Goal: Task Accomplishment & Management: Use online tool/utility

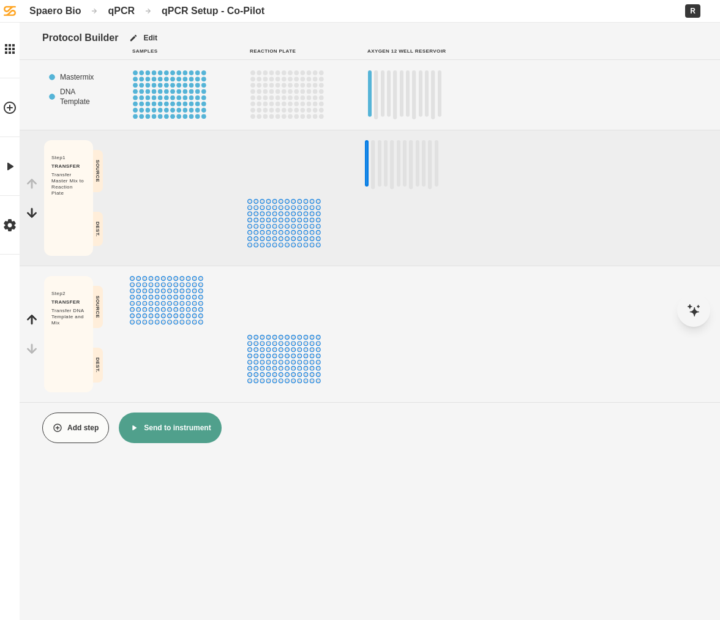
click at [58, 10] on div "Spaero Bio" at bounding box center [54, 11] width 51 height 12
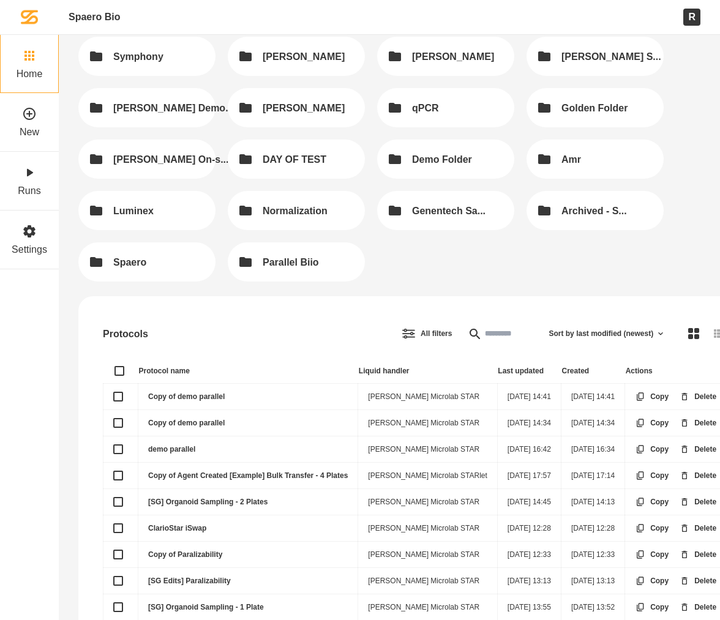
scroll to position [59, 0]
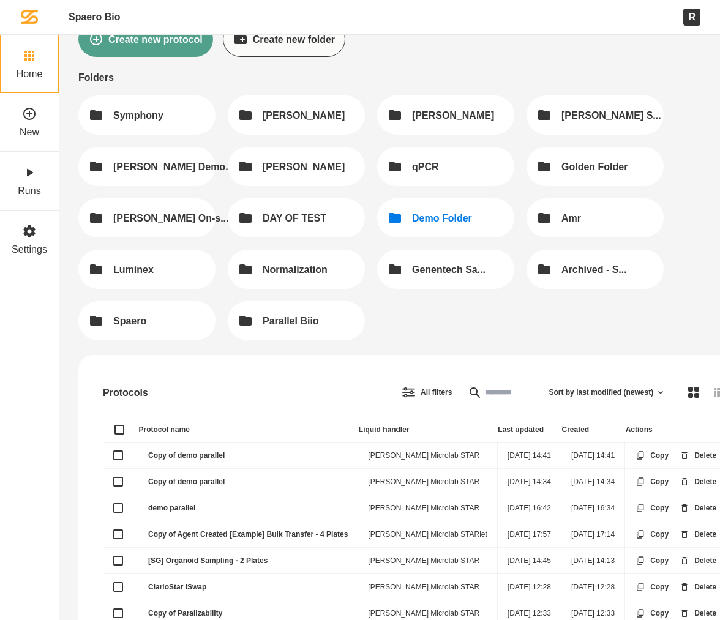
click at [473, 225] on button "Demo Folder" at bounding box center [445, 217] width 137 height 39
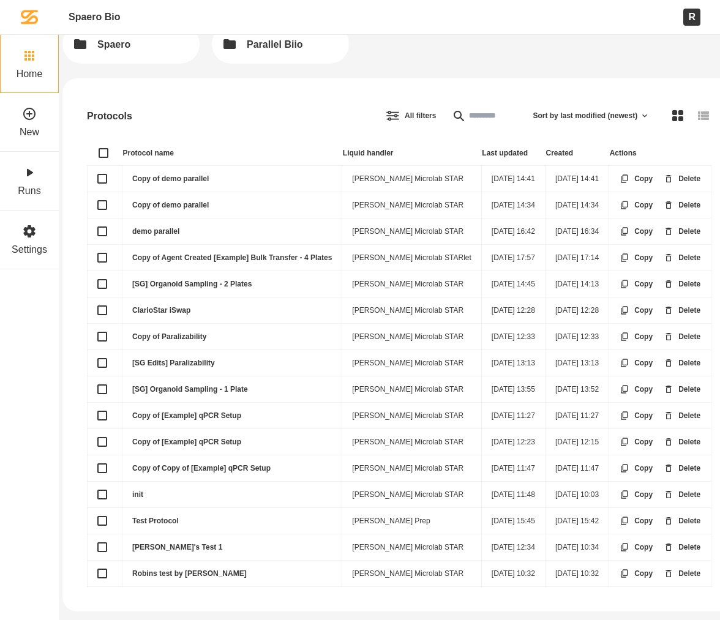
scroll to position [335, 26]
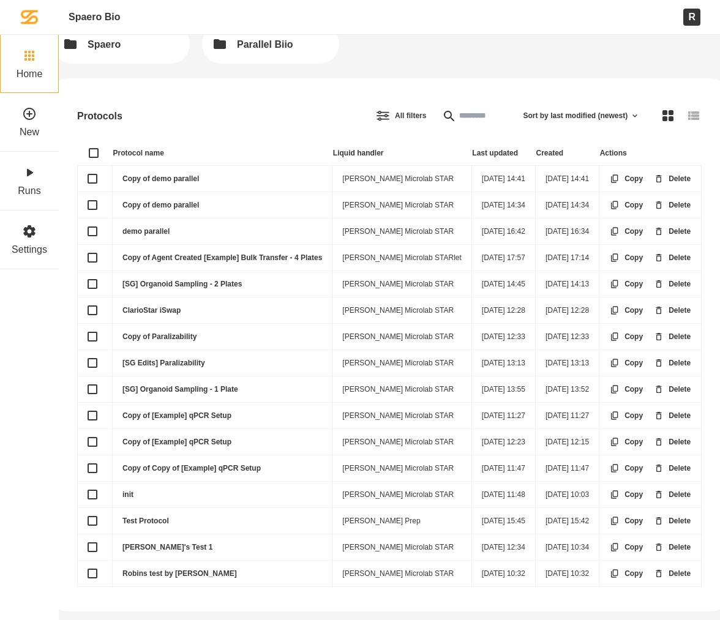
click at [167, 387] on link "[SG] Organoid Sampling - 1 Plate" at bounding box center [180, 389] width 116 height 9
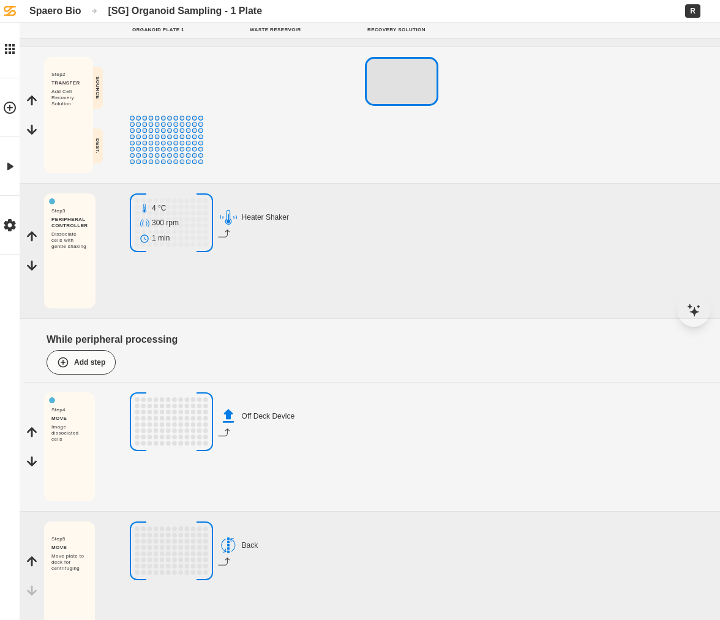
scroll to position [235, 0]
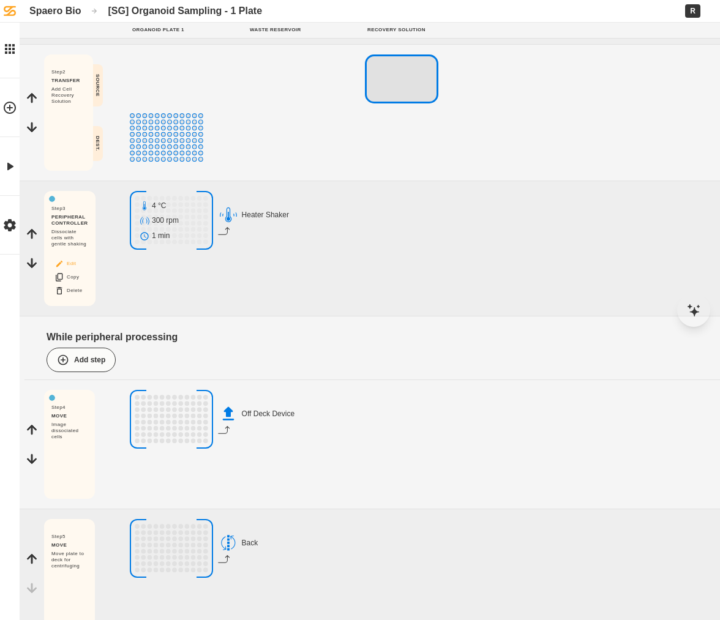
click at [77, 265] on button "Edit" at bounding box center [68, 264] width 39 height 16
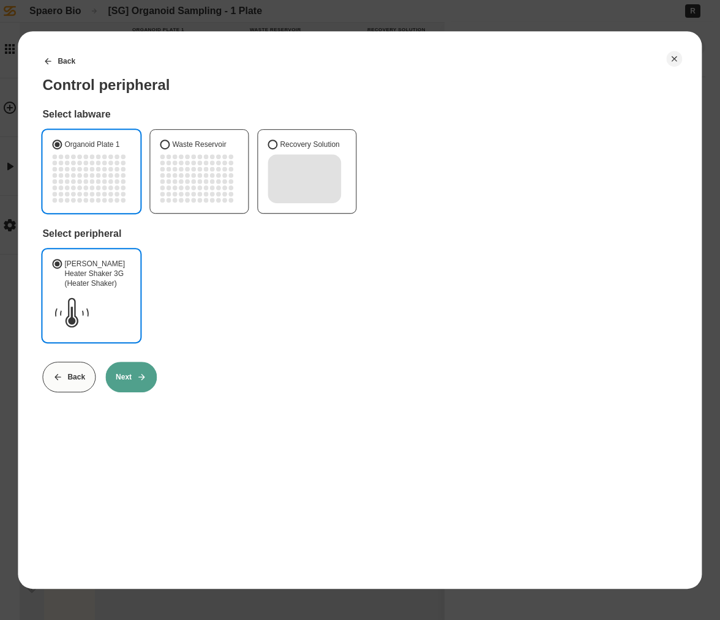
click at [395, 31] on div "Back Control peripheral Select labware Organoid Plate 1 Waste Reservoir Recover…" at bounding box center [360, 310] width 684 height 558
click at [670, 58] on icon "Close" at bounding box center [675, 59] width 10 height 10
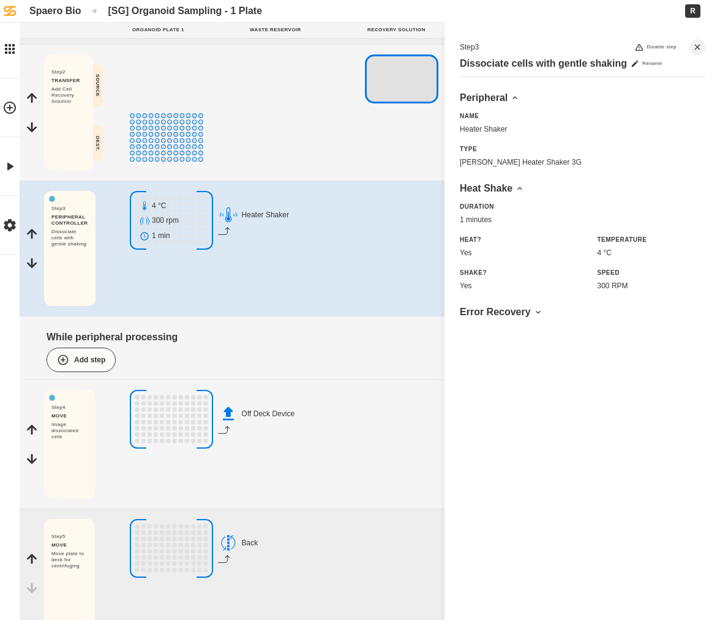
click at [356, 372] on div "While peripheral processing Add step" at bounding box center [374, 350] width 700 height 59
click at [702, 46] on button "Close" at bounding box center [697, 47] width 16 height 16
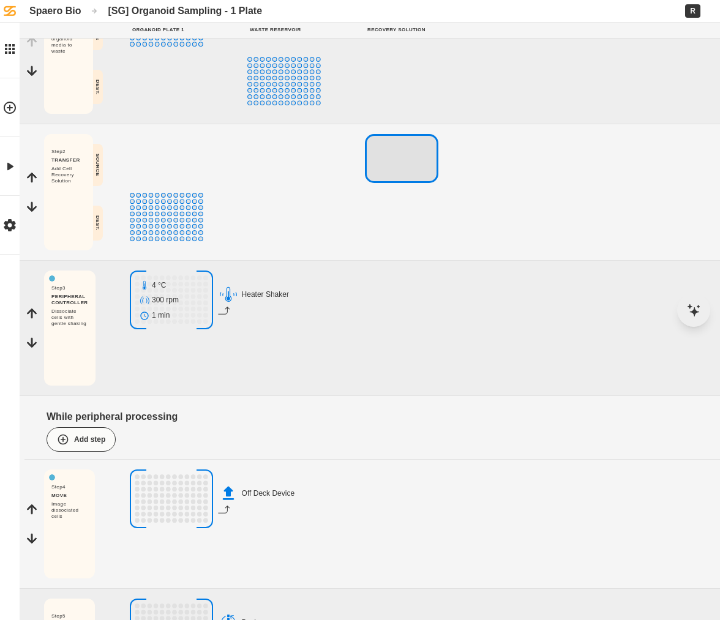
scroll to position [0, 0]
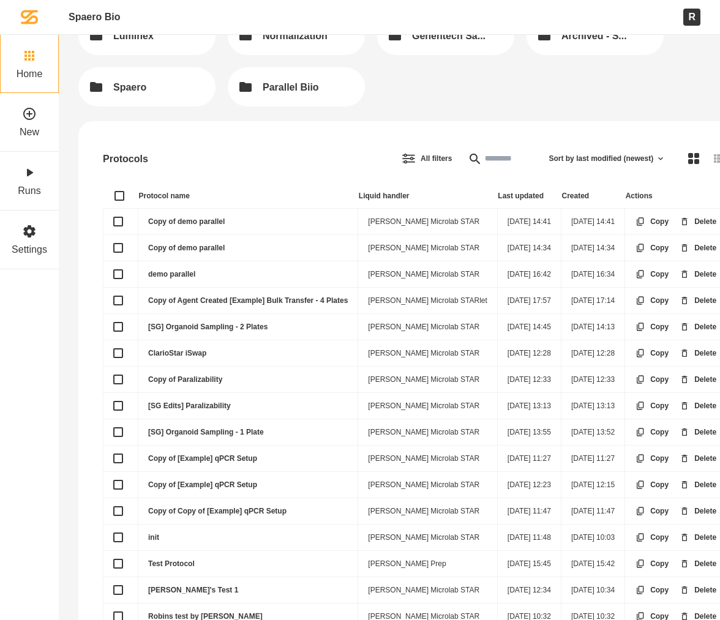
scroll to position [335, 0]
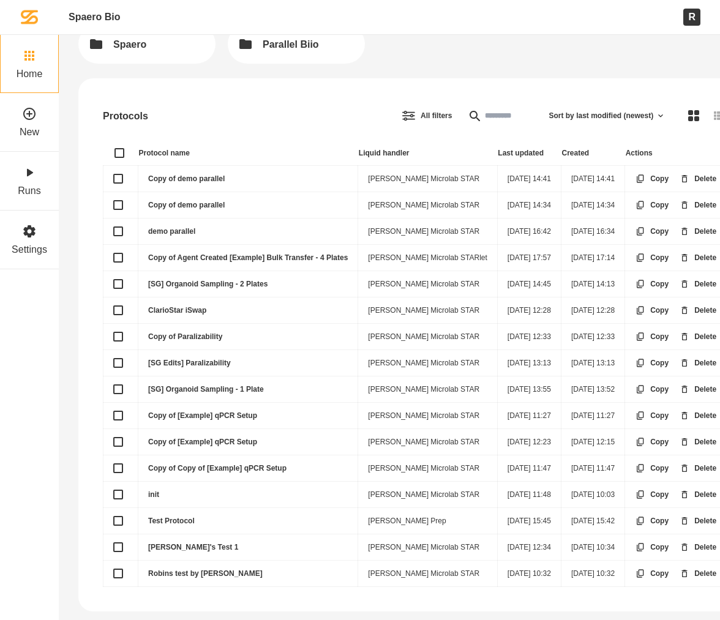
click at [211, 385] on link "[SG] Organoid Sampling - 1 Plate" at bounding box center [206, 389] width 116 height 9
